Goal: Check status: Check status

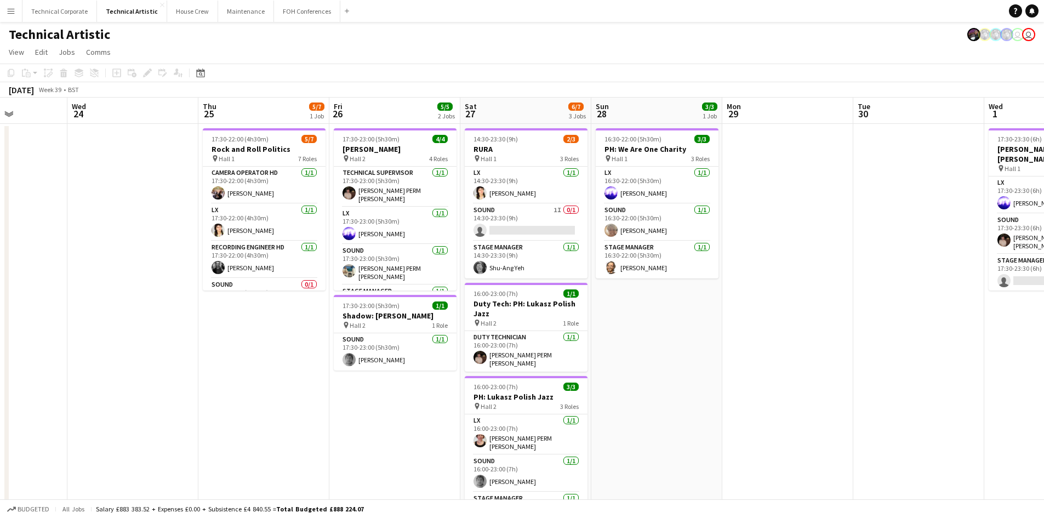
click at [62, 25] on div "Technical Artistic user user" at bounding box center [522, 32] width 1044 height 21
click at [56, 16] on button "Technical Corporate Close" at bounding box center [59, 11] width 75 height 21
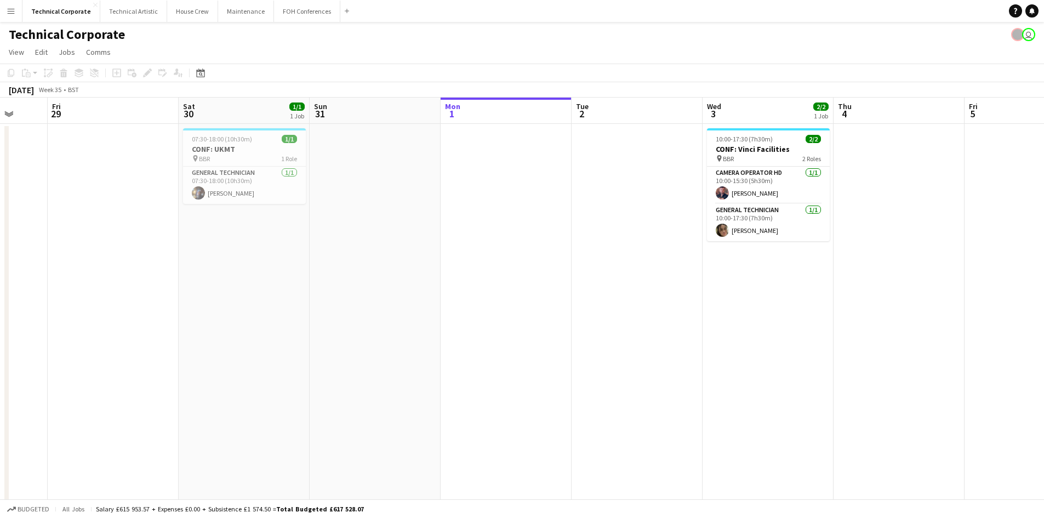
scroll to position [0, 340]
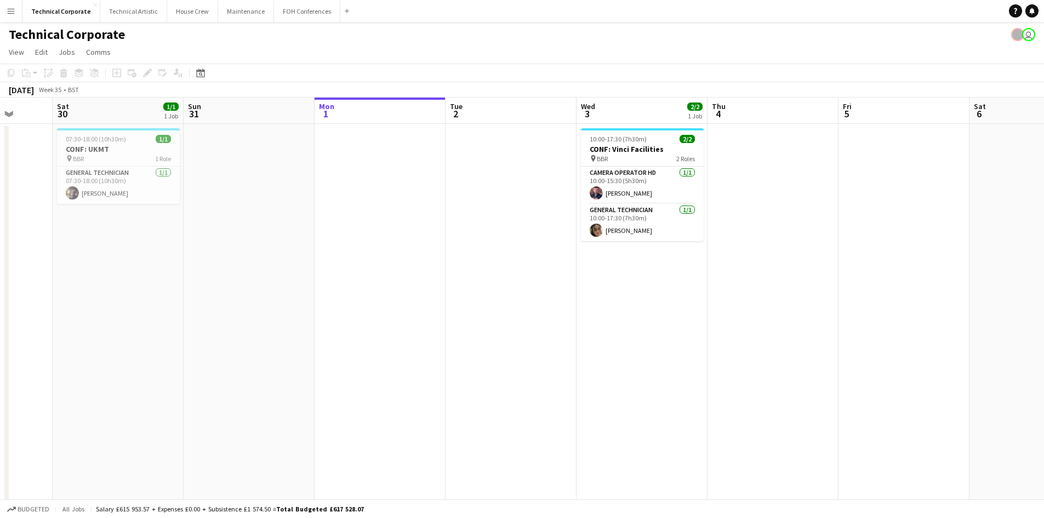
drag, startPoint x: 240, startPoint y: 168, endPoint x: 555, endPoint y: 184, distance: 314.9
click at [555, 184] on app-calendar-viewport "Wed 27 Thu 28 Fri 29 Sat 30 1/1 1 Job Sun 31 Mon 1 Tue 2 Wed 3 2/2 1 Job Thu 4 …" at bounding box center [522, 379] width 1044 height 563
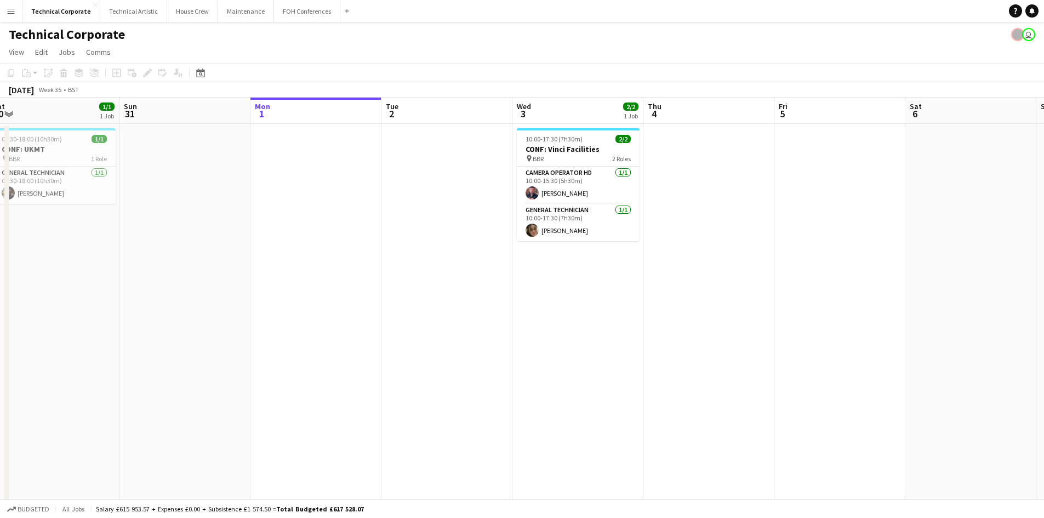
drag, startPoint x: 555, startPoint y: 184, endPoint x: 356, endPoint y: 184, distance: 198.4
click at [357, 184] on app-calendar-viewport "Wed 27 Thu 28 Fri 29 Sat 30 1/1 1 Job Sun 31 Mon 1 Tue 2 Wed 3 2/2 1 Job Thu 4 …" at bounding box center [522, 379] width 1044 height 563
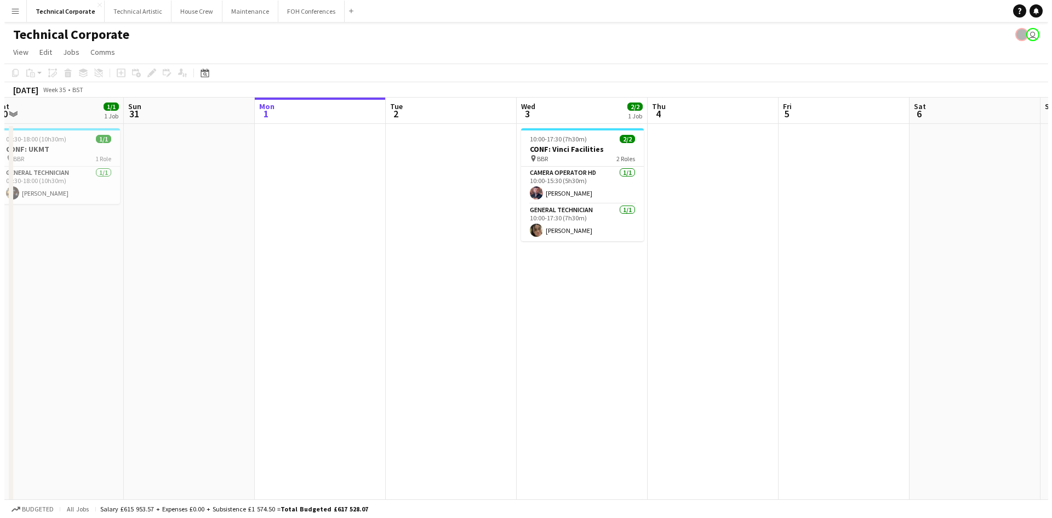
scroll to position [0, 407]
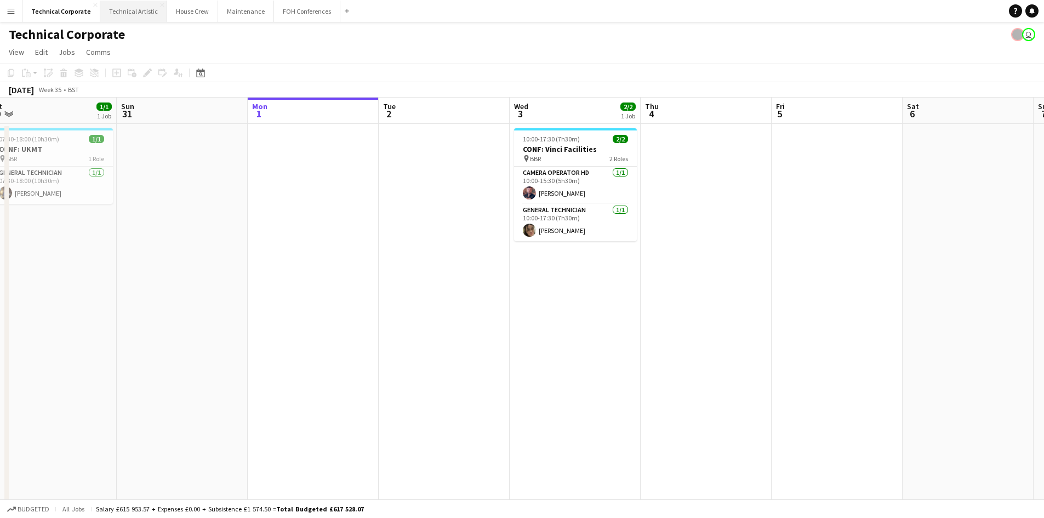
click at [137, 9] on button "Technical Artistic Close" at bounding box center [133, 11] width 67 height 21
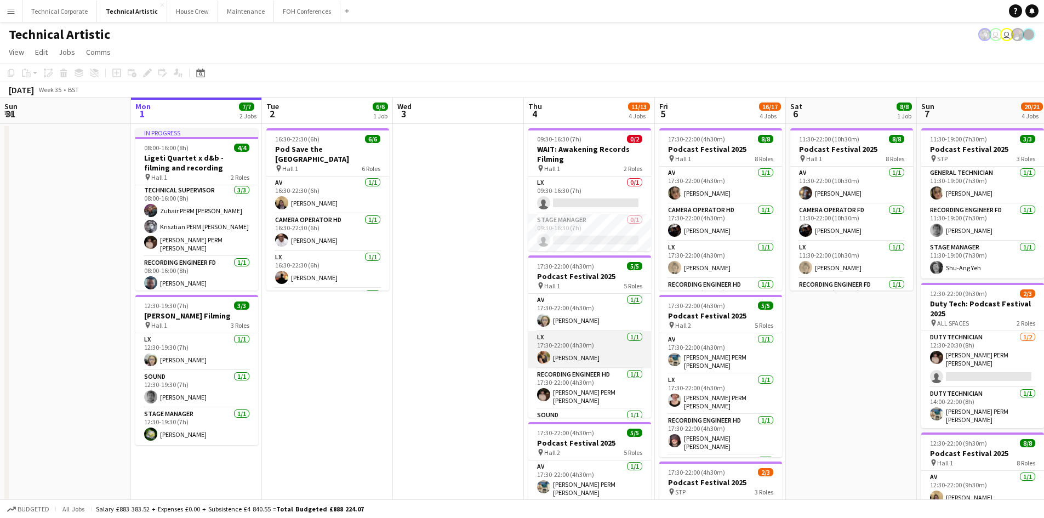
click at [568, 360] on app-card-role "LX [DATE] 17:30-22:00 (4h30m) [PERSON_NAME]" at bounding box center [589, 349] width 123 height 37
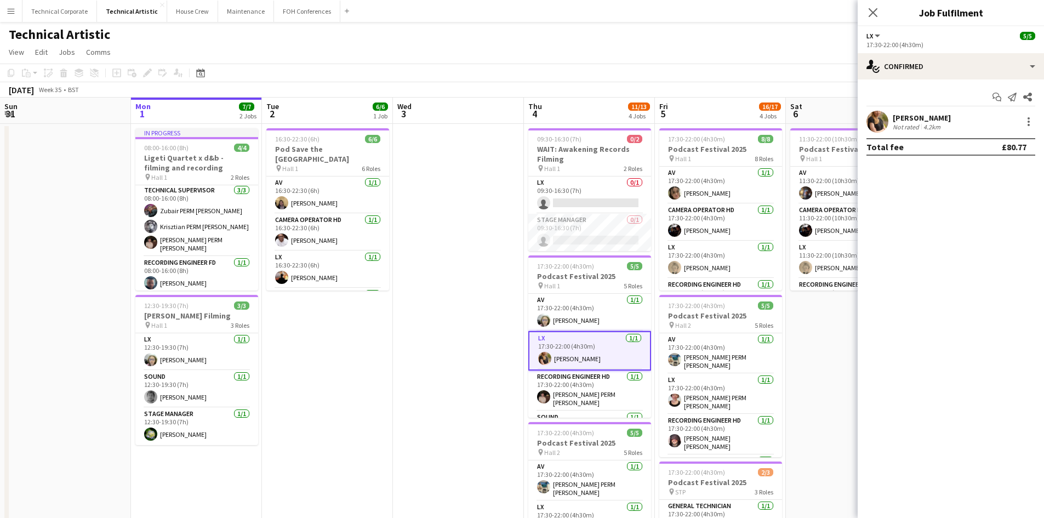
click at [884, 127] on app-user-avatar at bounding box center [877, 122] width 22 height 22
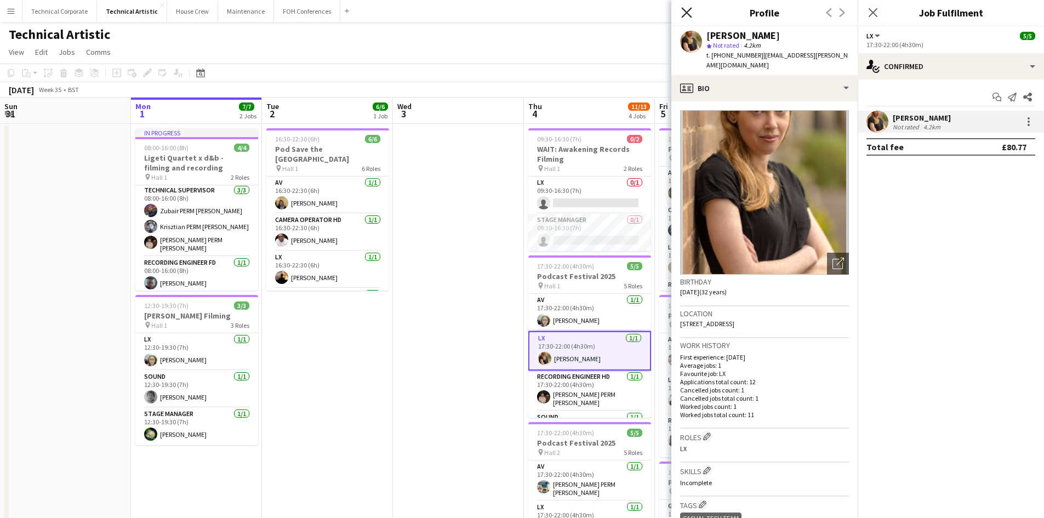
click at [684, 8] on icon "Close pop-in" at bounding box center [686, 12] width 10 height 10
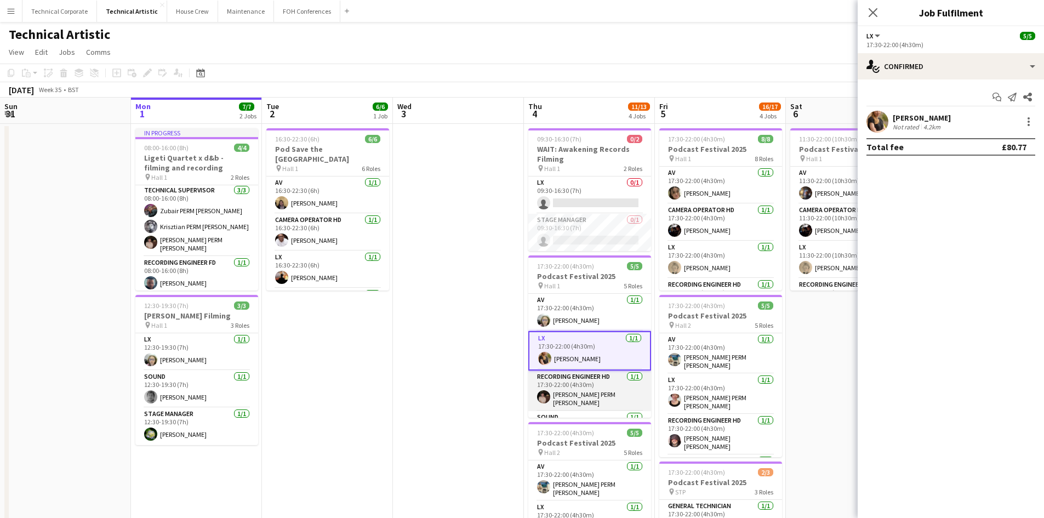
click at [591, 395] on app-card-role "Recording Engineer HD [DATE] 17:30-22:00 (4h30m) [PERSON_NAME] PERM [PERSON_NAM…" at bounding box center [589, 390] width 123 height 41
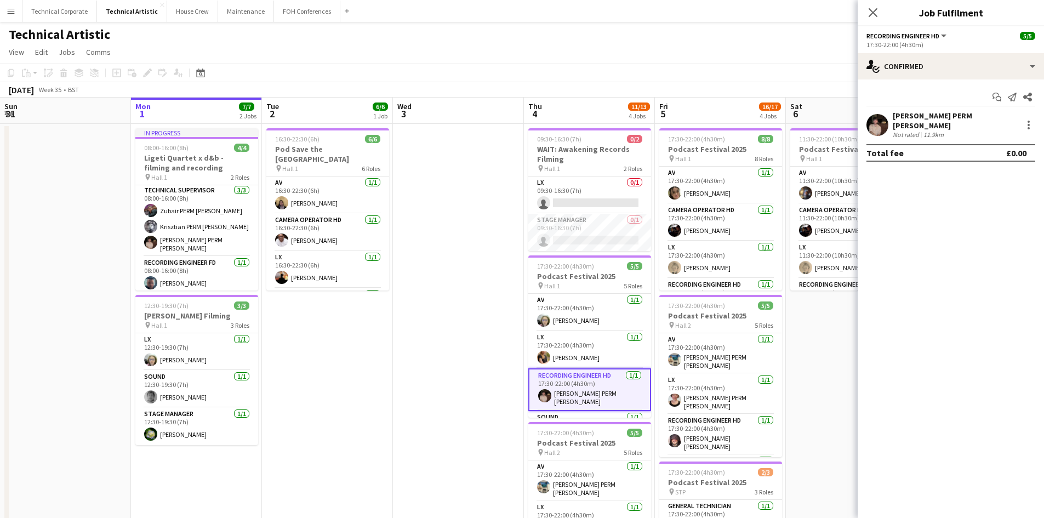
click at [865, 15] on div "Close pop-in" at bounding box center [873, 12] width 31 height 25
click at [873, 3] on div "Close pop-in" at bounding box center [873, 12] width 31 height 25
click at [871, 12] on icon "Close pop-in" at bounding box center [872, 12] width 10 height 10
